Goal: Task Accomplishment & Management: Manage account settings

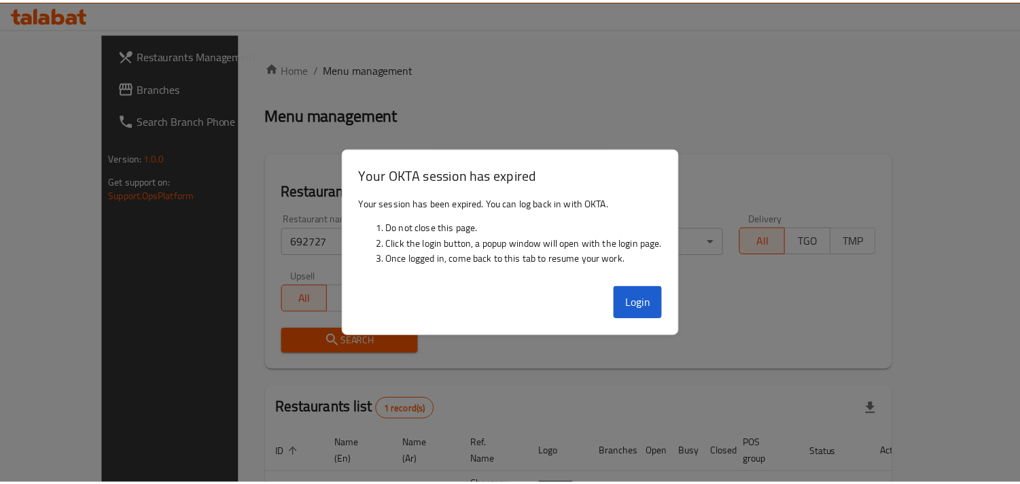
scroll to position [96, 0]
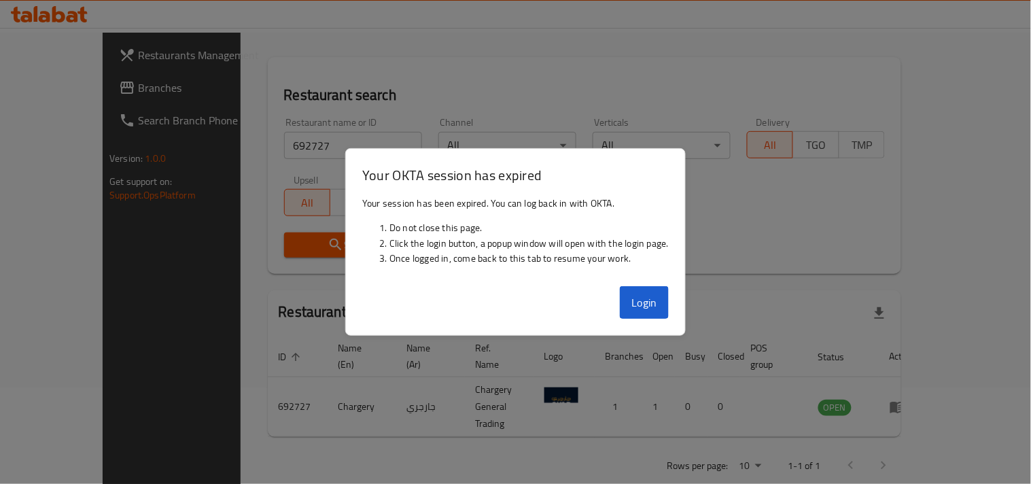
click at [655, 322] on div "Login" at bounding box center [515, 308] width 339 height 54
click at [650, 304] on button "Login" at bounding box center [644, 302] width 49 height 33
